Goal: Information Seeking & Learning: Learn about a topic

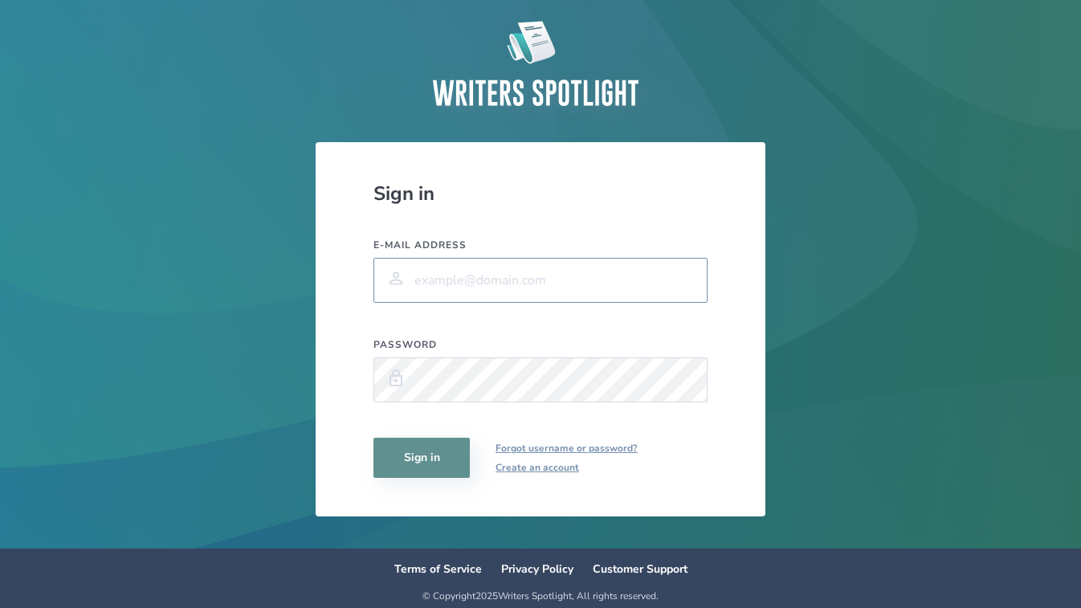
type input "[EMAIL_ADDRESS][DOMAIN_NAME]"
click at [422, 458] on button "Sign in" at bounding box center [422, 458] width 96 height 40
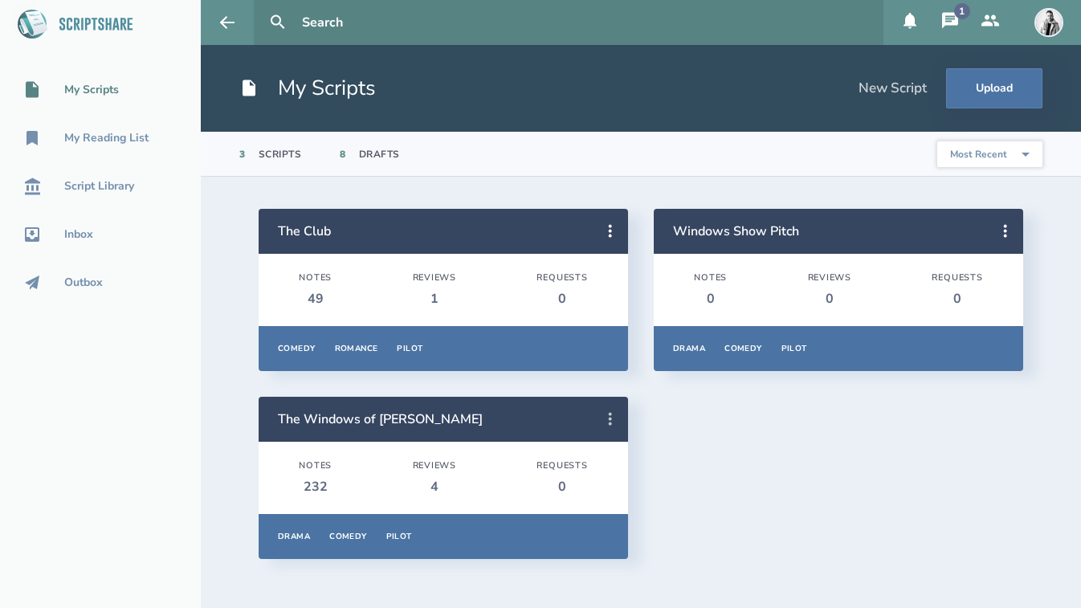
click at [614, 415] on icon at bounding box center [610, 419] width 19 height 19
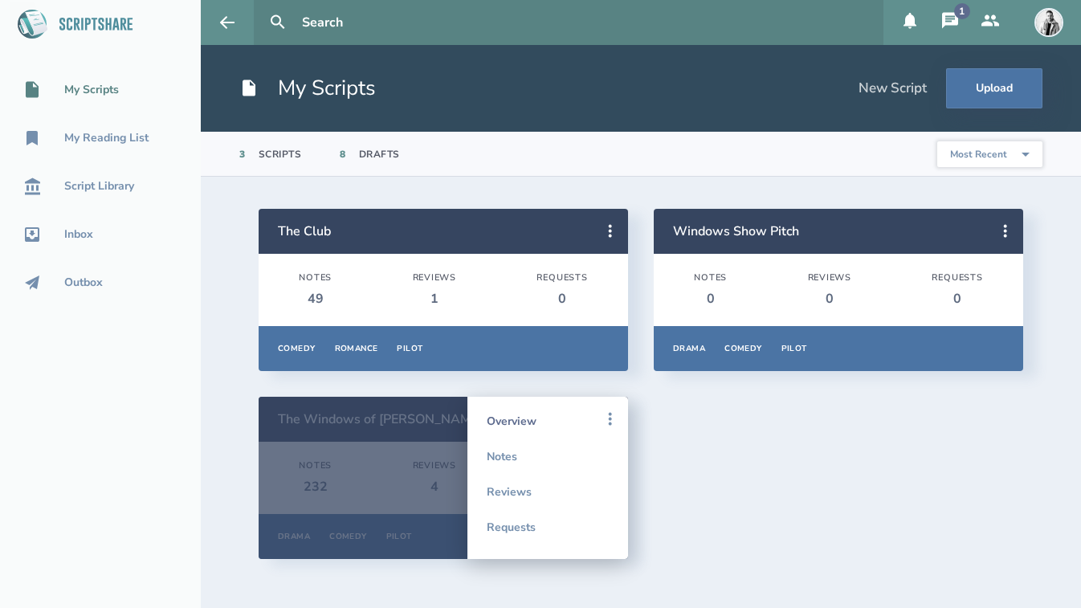
click at [529, 418] on link "Overview" at bounding box center [548, 420] width 122 height 35
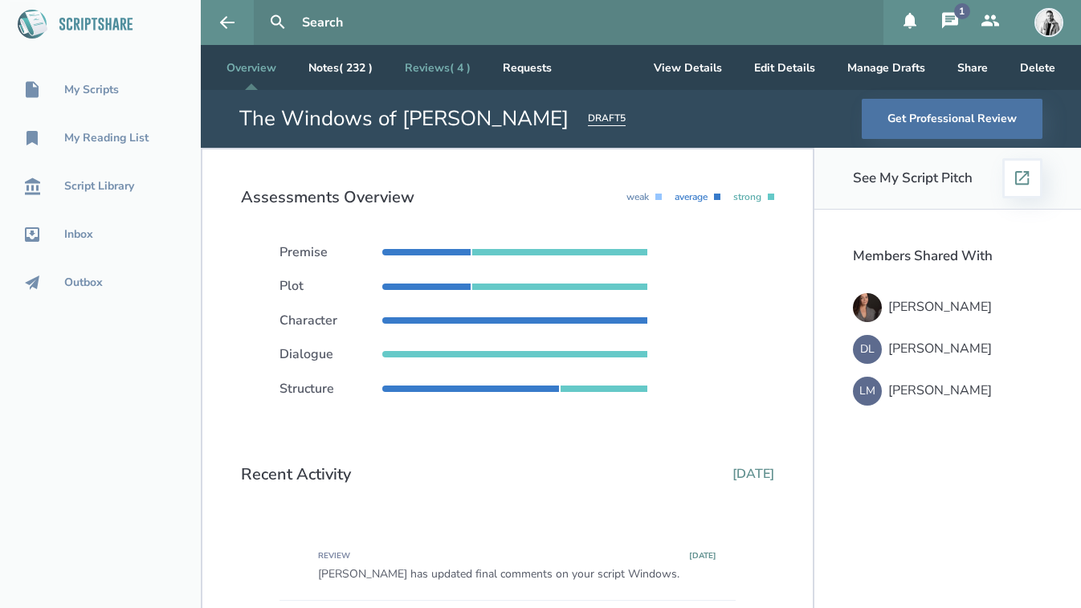
click at [442, 63] on link "Reviews ( 4 )" at bounding box center [438, 67] width 92 height 45
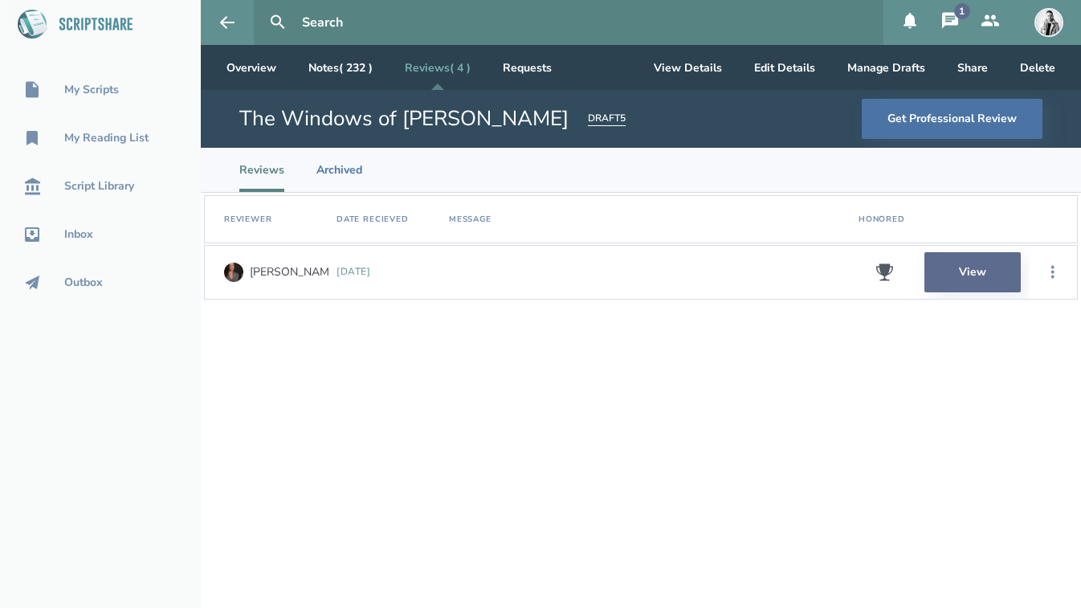
click at [979, 274] on link "View" at bounding box center [973, 272] width 96 height 40
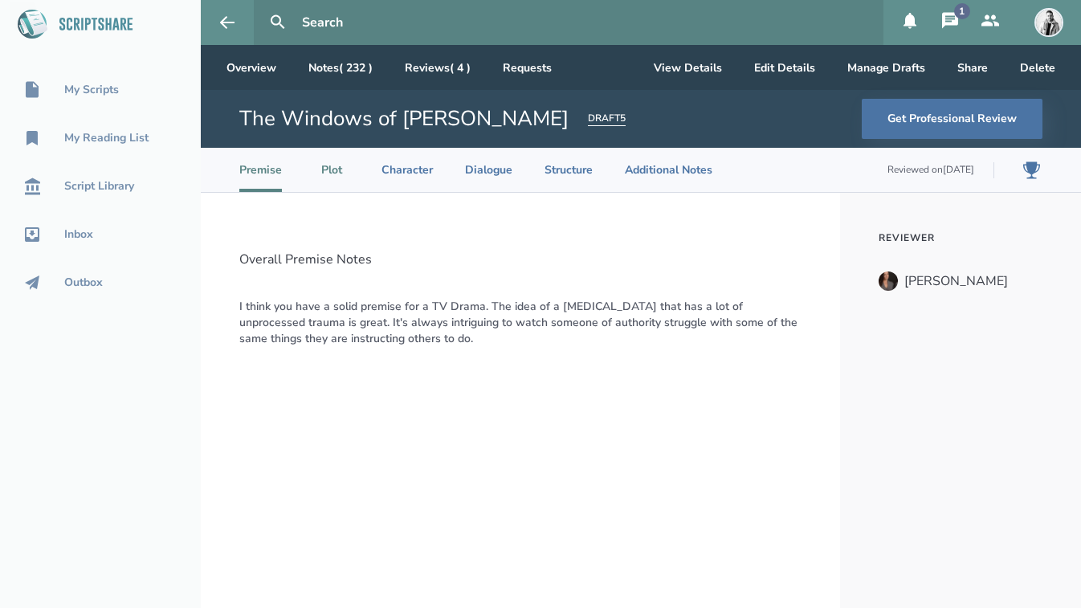
click at [332, 169] on li "Plot" at bounding box center [331, 170] width 35 height 44
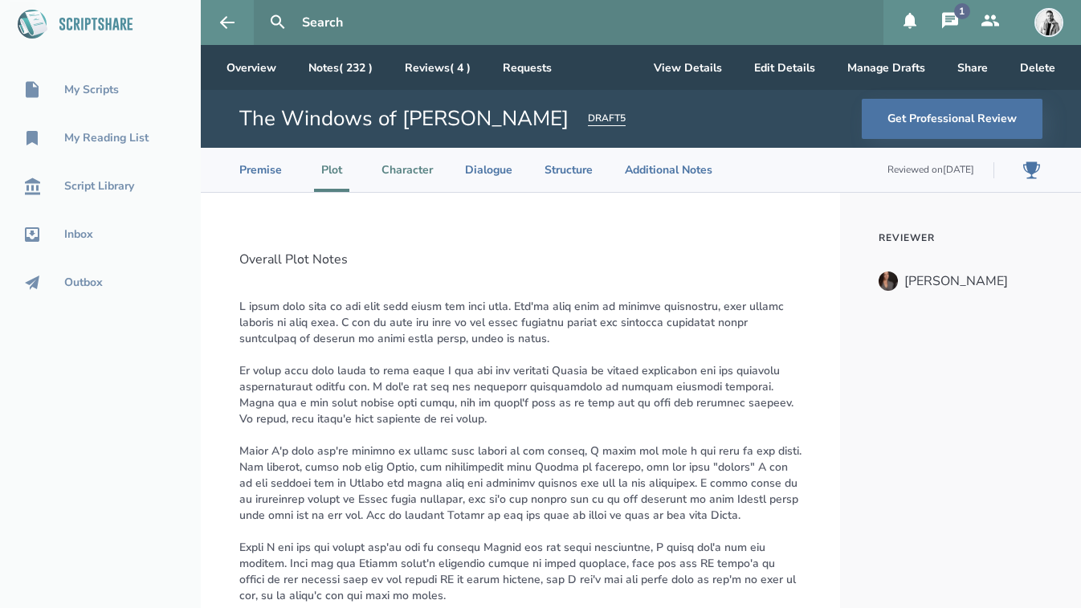
click at [414, 167] on li "Character" at bounding box center [407, 170] width 51 height 44
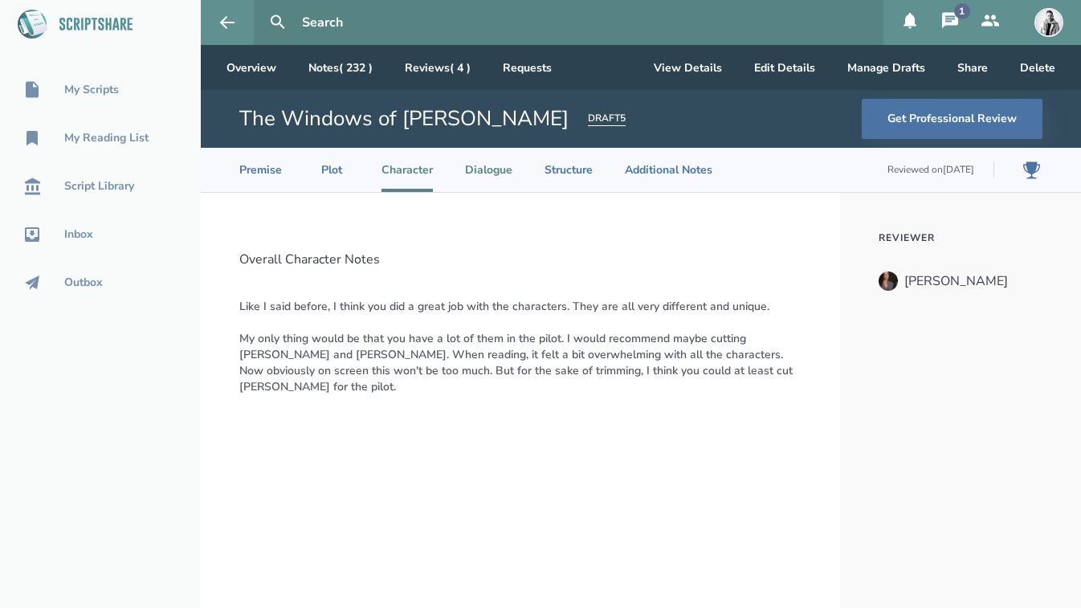
click at [492, 174] on li "Dialogue" at bounding box center [488, 170] width 47 height 44
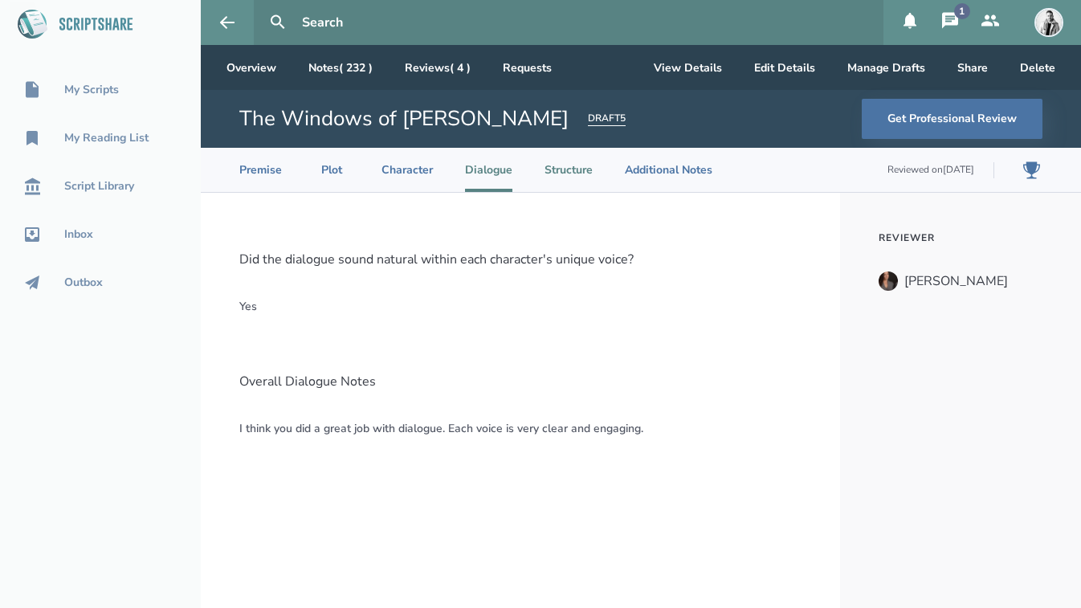
click at [564, 166] on li "Structure" at bounding box center [569, 170] width 48 height 44
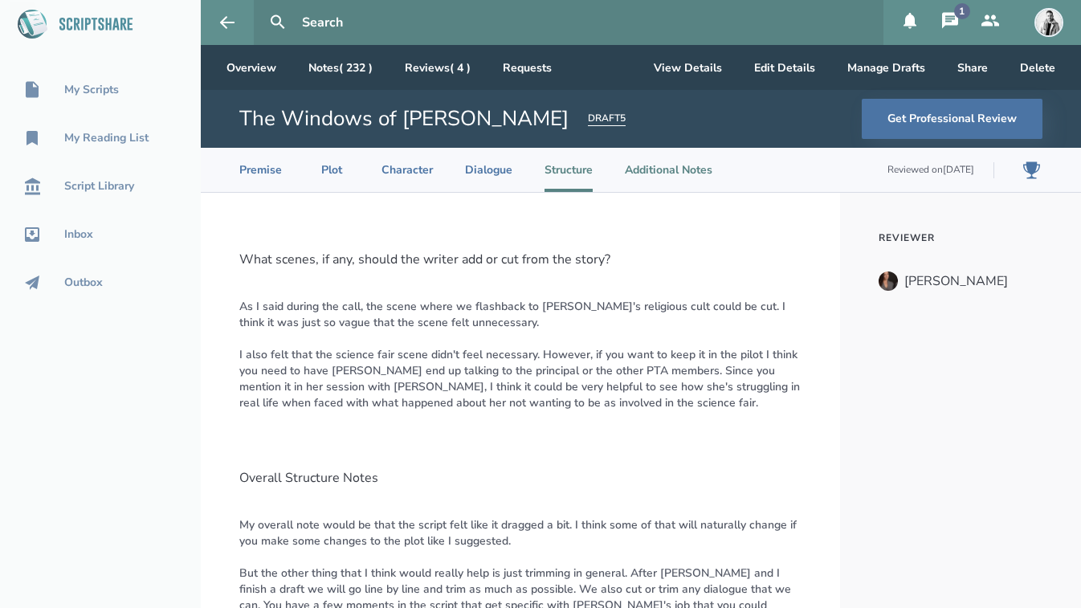
click at [668, 173] on li "Additional Notes" at bounding box center [669, 170] width 88 height 44
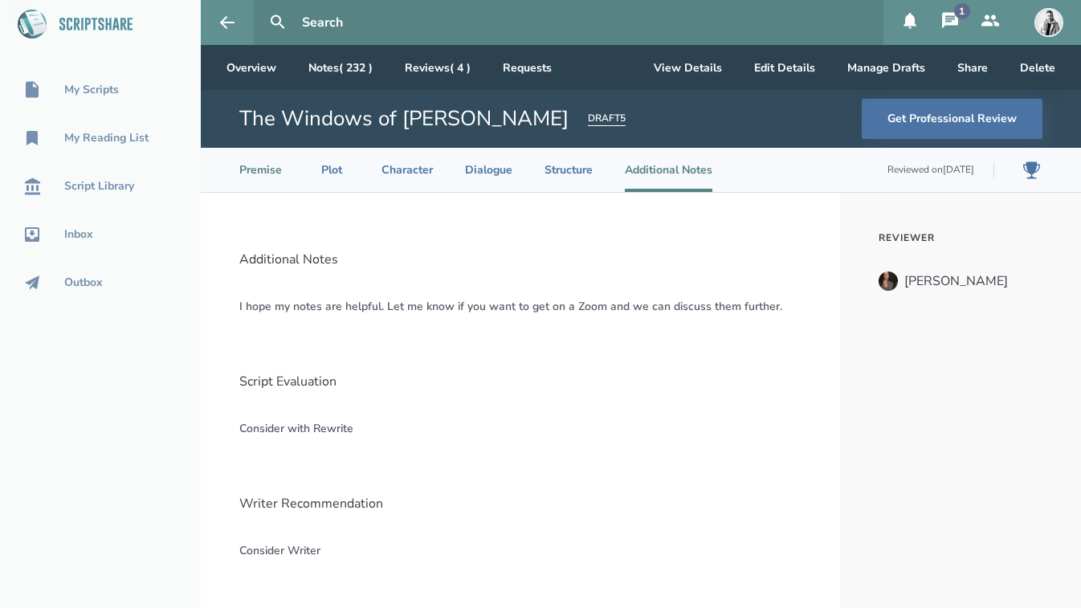
click at [263, 167] on li "Premise" at bounding box center [260, 170] width 43 height 44
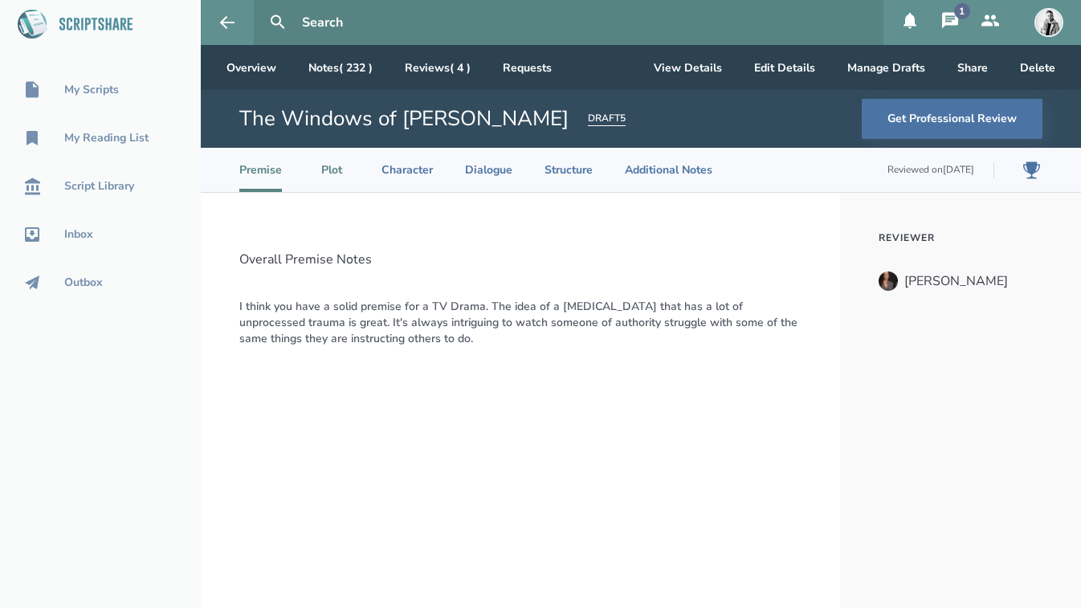
click at [329, 162] on li "Plot" at bounding box center [331, 170] width 35 height 44
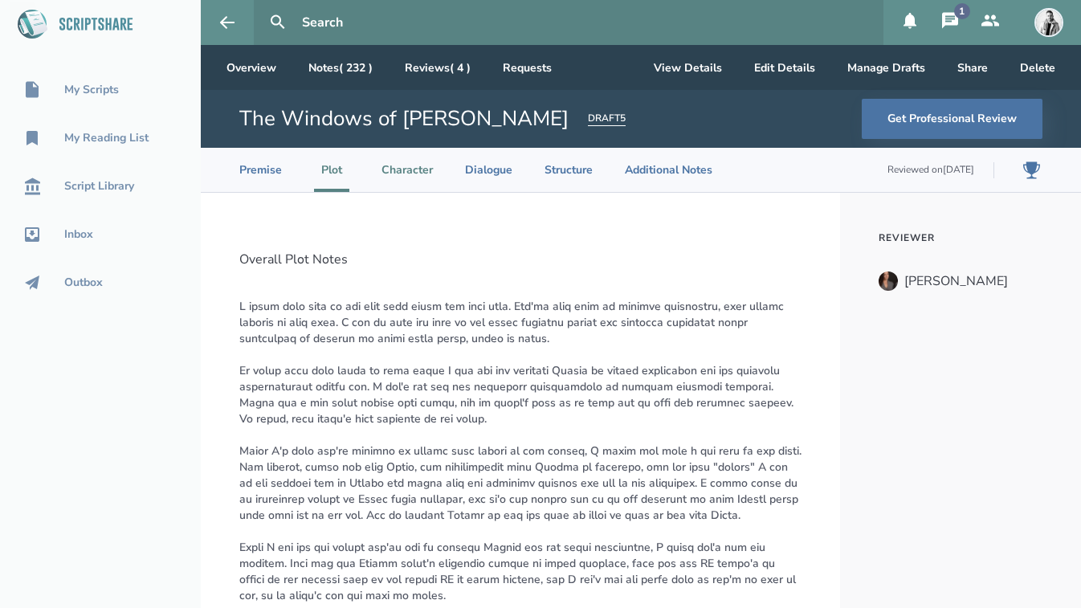
click at [403, 170] on li "Character" at bounding box center [407, 170] width 51 height 44
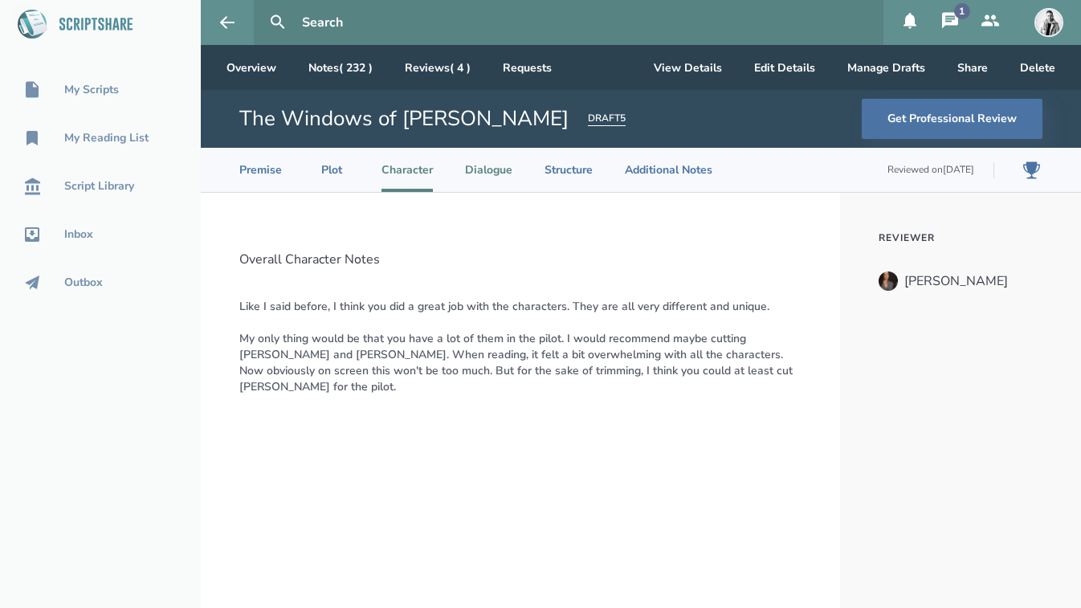
click at [495, 169] on li "Dialogue" at bounding box center [488, 170] width 47 height 44
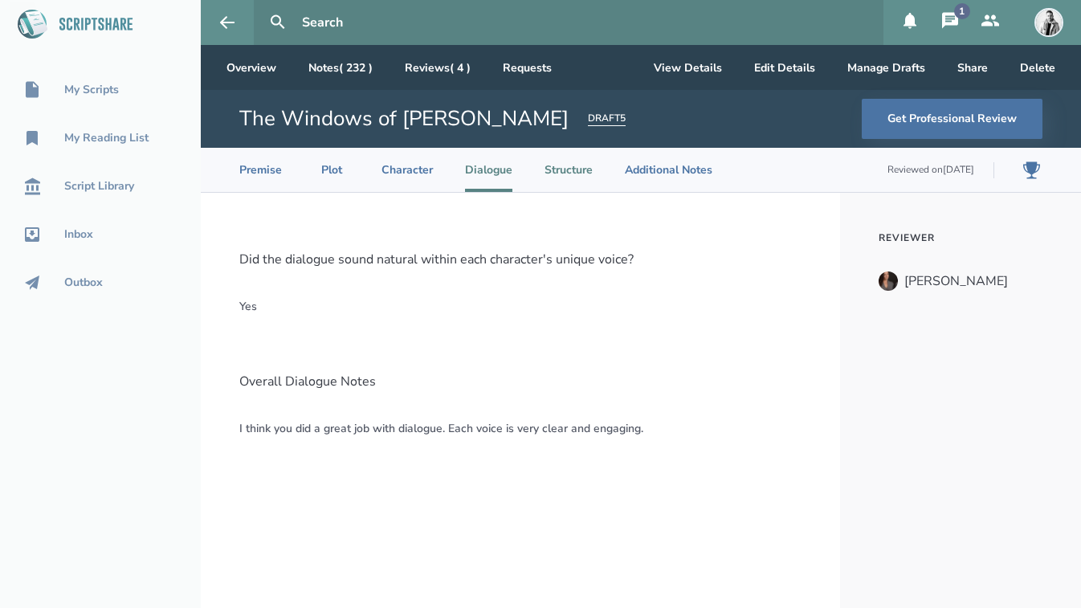
click at [565, 169] on li "Structure" at bounding box center [569, 170] width 48 height 44
